Goal: Submit feedback/report problem

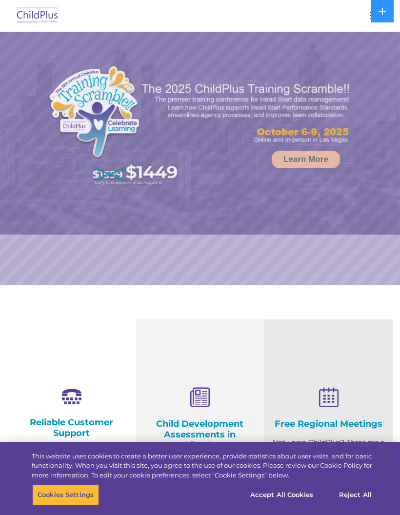
scroll to position [60, 0]
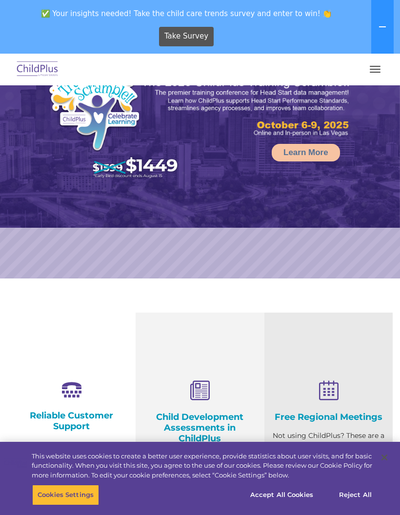
select select "MEDIUM"
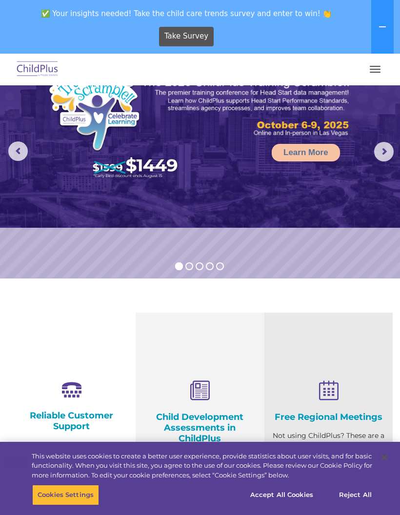
click at [382, 73] on button "button" at bounding box center [375, 69] width 20 height 16
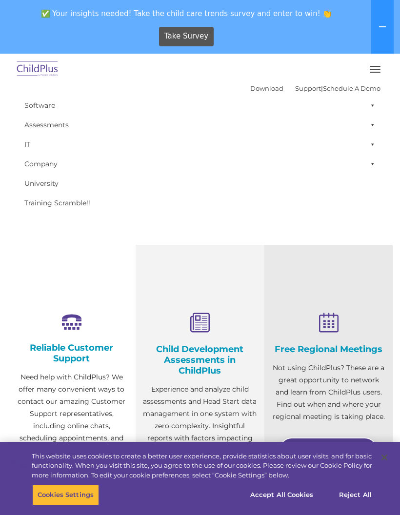
scroll to position [0, 0]
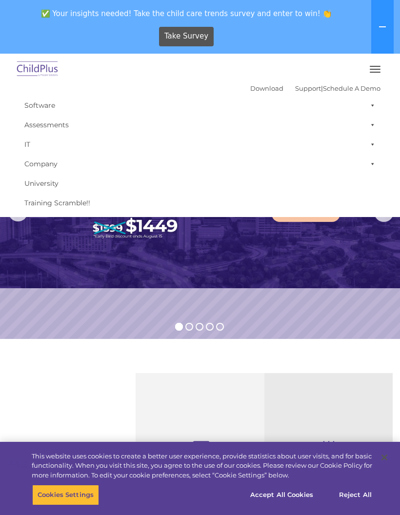
click at [377, 65] on button "button" at bounding box center [375, 69] width 20 height 16
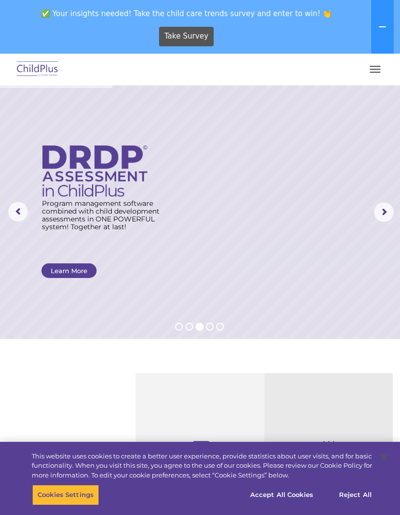
click at [371, 71] on button "button" at bounding box center [375, 69] width 20 height 16
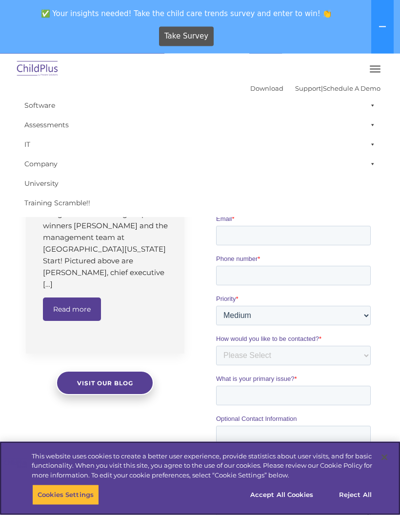
click at [347, 505] on button "Reject All" at bounding box center [355, 495] width 61 height 20
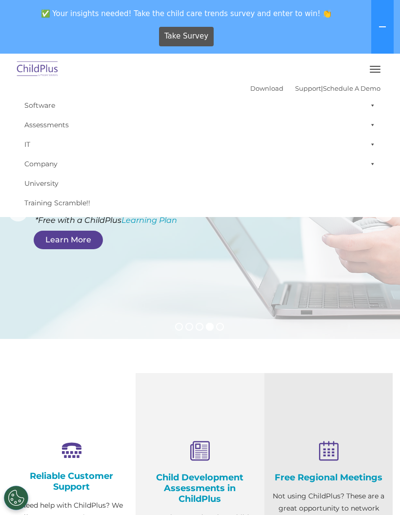
click at [377, 68] on button "button" at bounding box center [375, 69] width 20 height 16
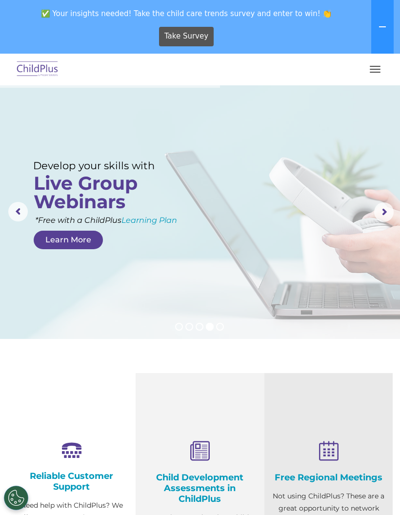
click at [374, 74] on button "button" at bounding box center [375, 69] width 20 height 16
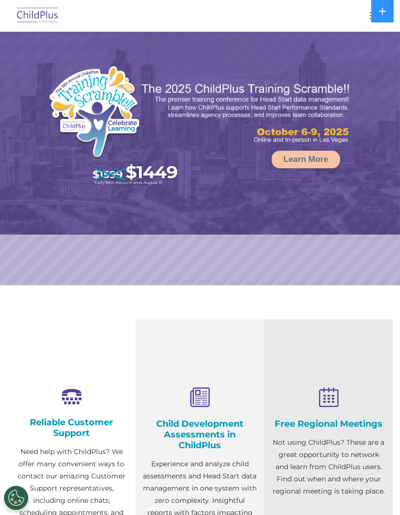
select select "MEDIUM"
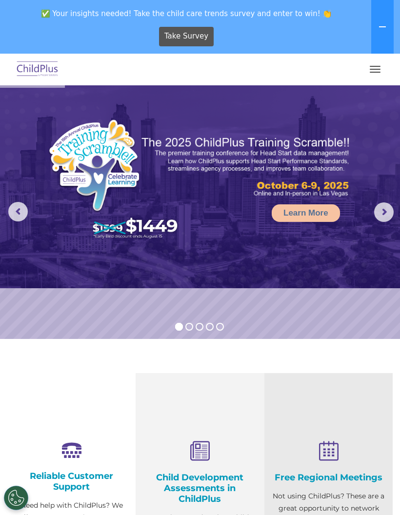
click at [375, 68] on button "button" at bounding box center [375, 69] width 20 height 16
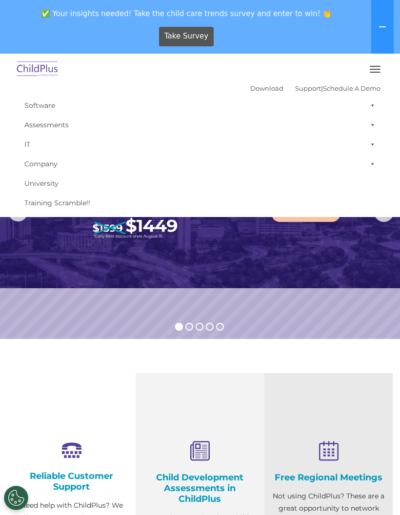
click at [374, 67] on button "button" at bounding box center [375, 69] width 20 height 16
